Goal: Navigation & Orientation: Understand site structure

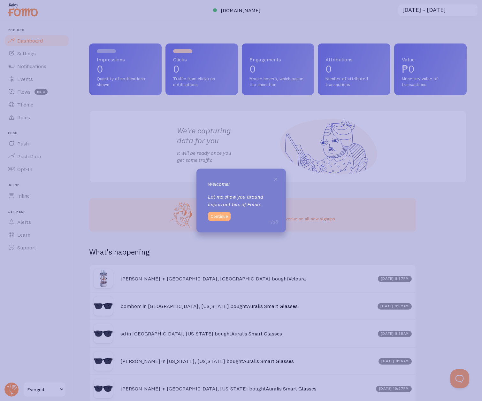
click at [224, 217] on button "Continue" at bounding box center [219, 216] width 23 height 9
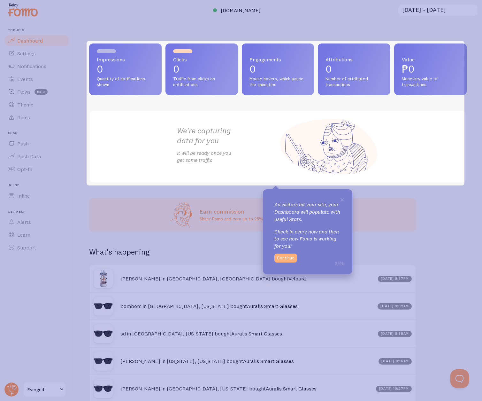
click at [287, 261] on button "Continue" at bounding box center [286, 257] width 23 height 9
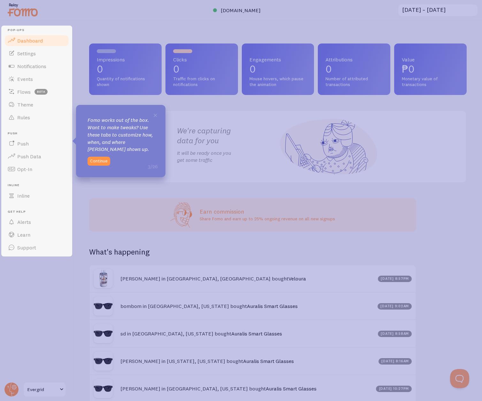
click at [205, 167] on icon at bounding box center [241, 200] width 482 height 401
click at [101, 161] on button "Continue" at bounding box center [99, 161] width 23 height 9
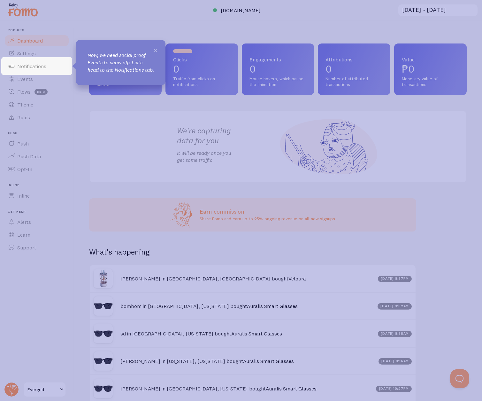
click at [157, 49] on span "×" at bounding box center [155, 50] width 5 height 10
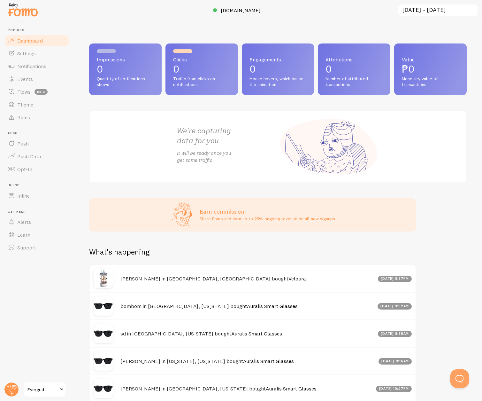
scroll to position [6, 0]
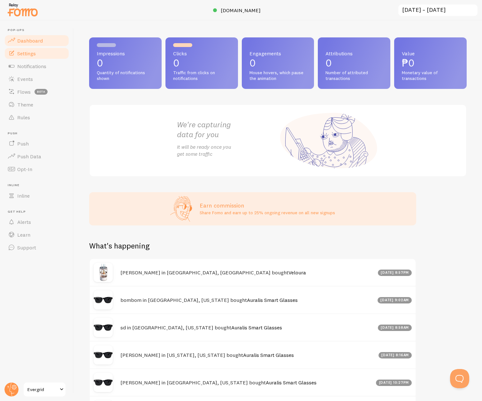
click at [42, 56] on link "Settings" at bounding box center [37, 53] width 66 height 13
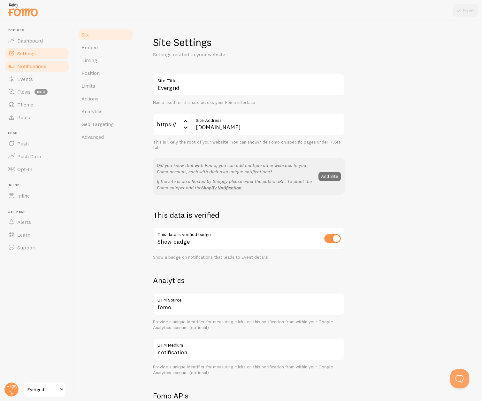
click at [31, 70] on link "Notifications" at bounding box center [37, 66] width 66 height 13
click at [28, 80] on span "Events" at bounding box center [25, 79] width 16 height 6
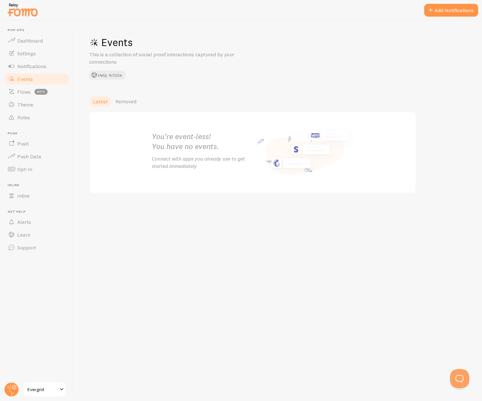
drag, startPoint x: 22, startPoint y: 98, endPoint x: 30, endPoint y: 125, distance: 27.6
click at [22, 98] on link "Theme" at bounding box center [37, 104] width 66 height 13
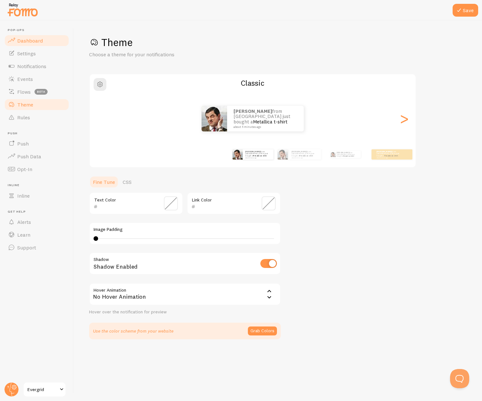
click at [39, 43] on span "Dashboard" at bounding box center [30, 40] width 26 height 6
